Goal: Information Seeking & Learning: Learn about a topic

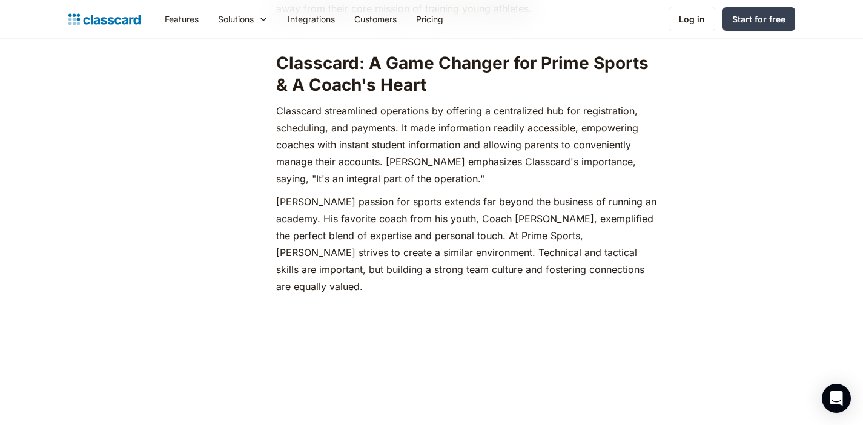
scroll to position [1219, 0]
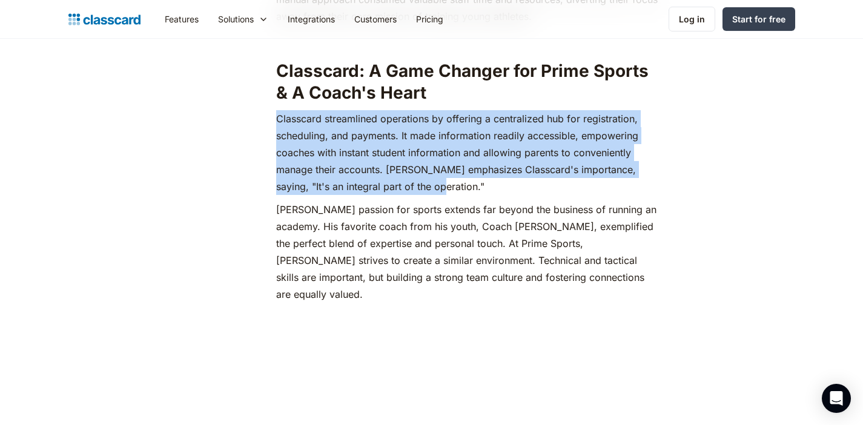
drag, startPoint x: 277, startPoint y: 101, endPoint x: 432, endPoint y: 163, distance: 166.4
click at [432, 163] on p "Classcard streamlined operations by offering a centralized hub for registration…" at bounding box center [468, 152] width 385 height 85
copy p "Classcard streamlined operations by offering a centralized hub for registration…"
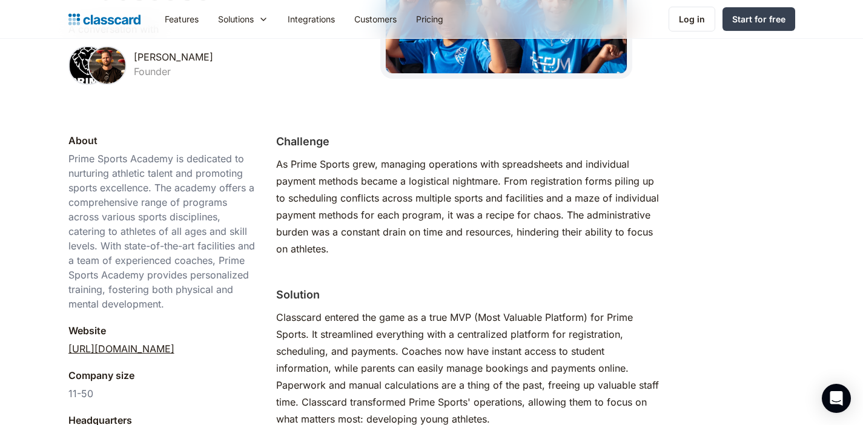
scroll to position [0, 0]
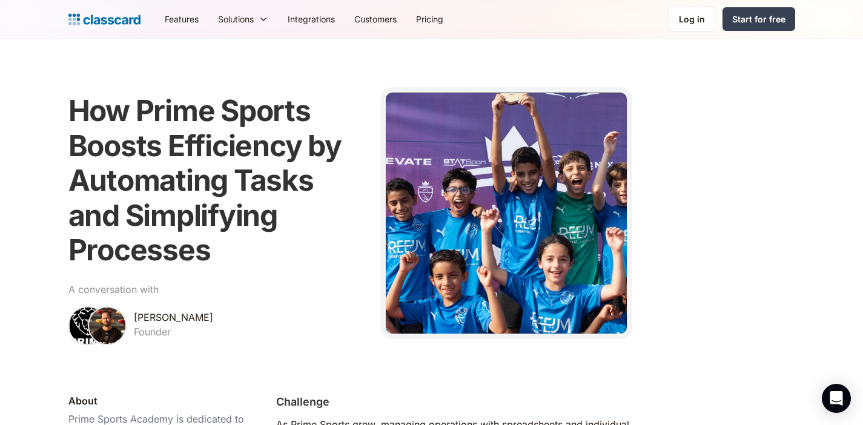
click at [135, 314] on div at bounding box center [107, 326] width 78 height 39
drag, startPoint x: 134, startPoint y: 315, endPoint x: 197, endPoint y: 319, distance: 63.1
click at [197, 319] on div "A conversation with [PERSON_NAME] Founder" at bounding box center [216, 313] width 297 height 63
copy div "[PERSON_NAME]"
click at [95, 322] on div at bounding box center [107, 326] width 39 height 39
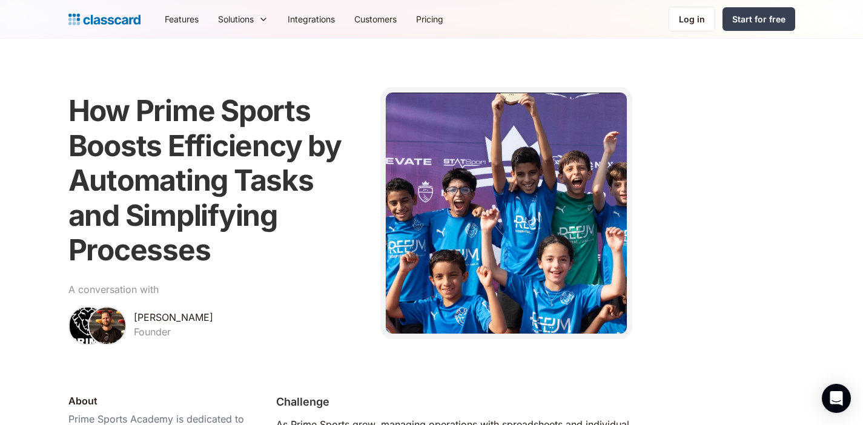
click at [112, 324] on div at bounding box center [107, 326] width 39 height 39
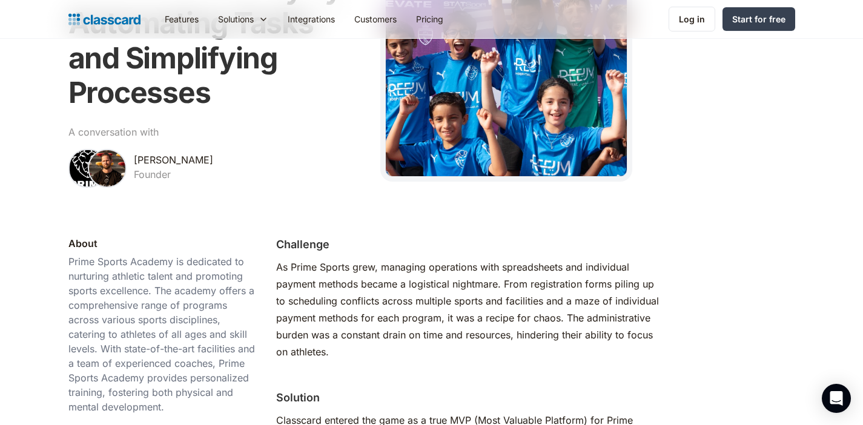
scroll to position [191, 0]
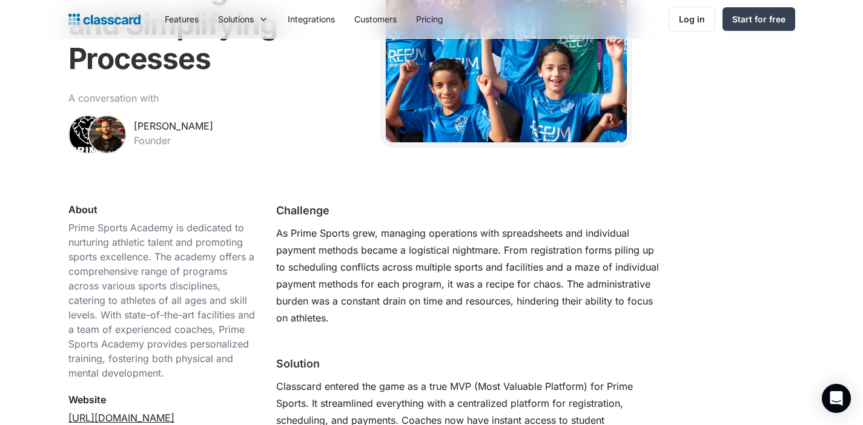
click at [158, 127] on div "[PERSON_NAME]" at bounding box center [173, 126] width 79 height 15
